Goal: Task Accomplishment & Management: Manage account settings

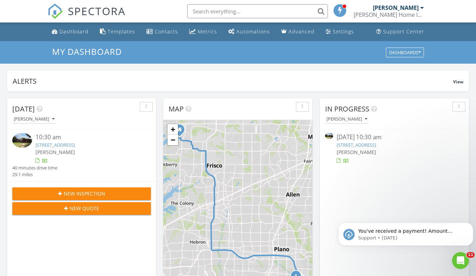
click at [58, 140] on div "10:30 am" at bounding box center [88, 137] width 104 height 9
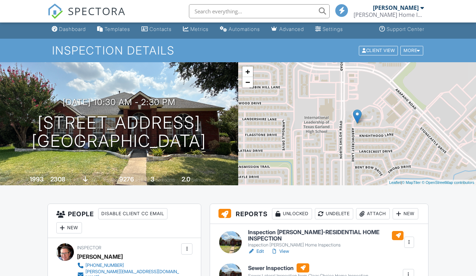
scroll to position [105, 0]
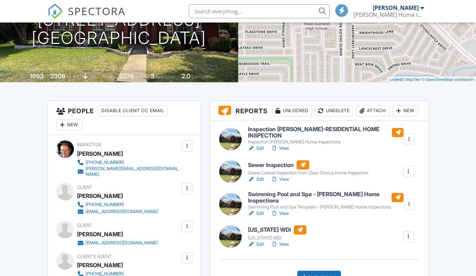
click at [261, 169] on h6 "Sewer Inspection" at bounding box center [308, 164] width 120 height 9
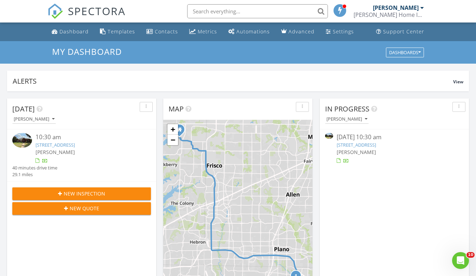
click at [48, 145] on link "2326 Arrowcrest Ct, Garland, TX 75044" at bounding box center [55, 145] width 39 height 6
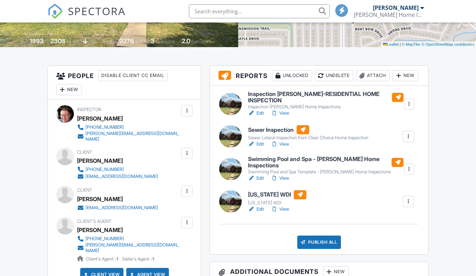
click at [316, 168] on h6 "Swimming Pool and Spa - McGee Home Inspections" at bounding box center [325, 162] width 155 height 12
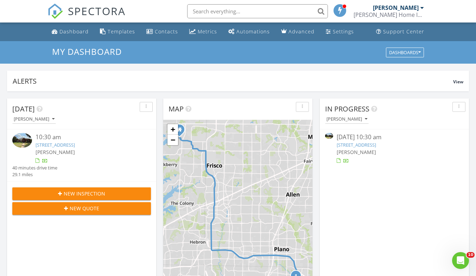
click at [55, 142] on link "[STREET_ADDRESS]" at bounding box center [55, 145] width 39 height 6
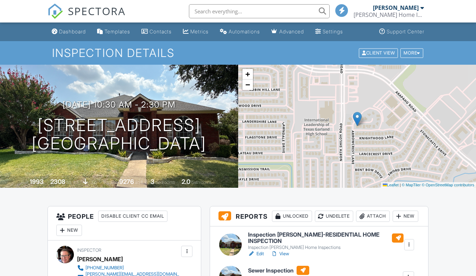
click at [268, 232] on h6 "Inspection [PERSON_NAME]-RESIDENTIAL HOME INSPECTION" at bounding box center [326, 238] width 156 height 12
